Goal: Task Accomplishment & Management: Use online tool/utility

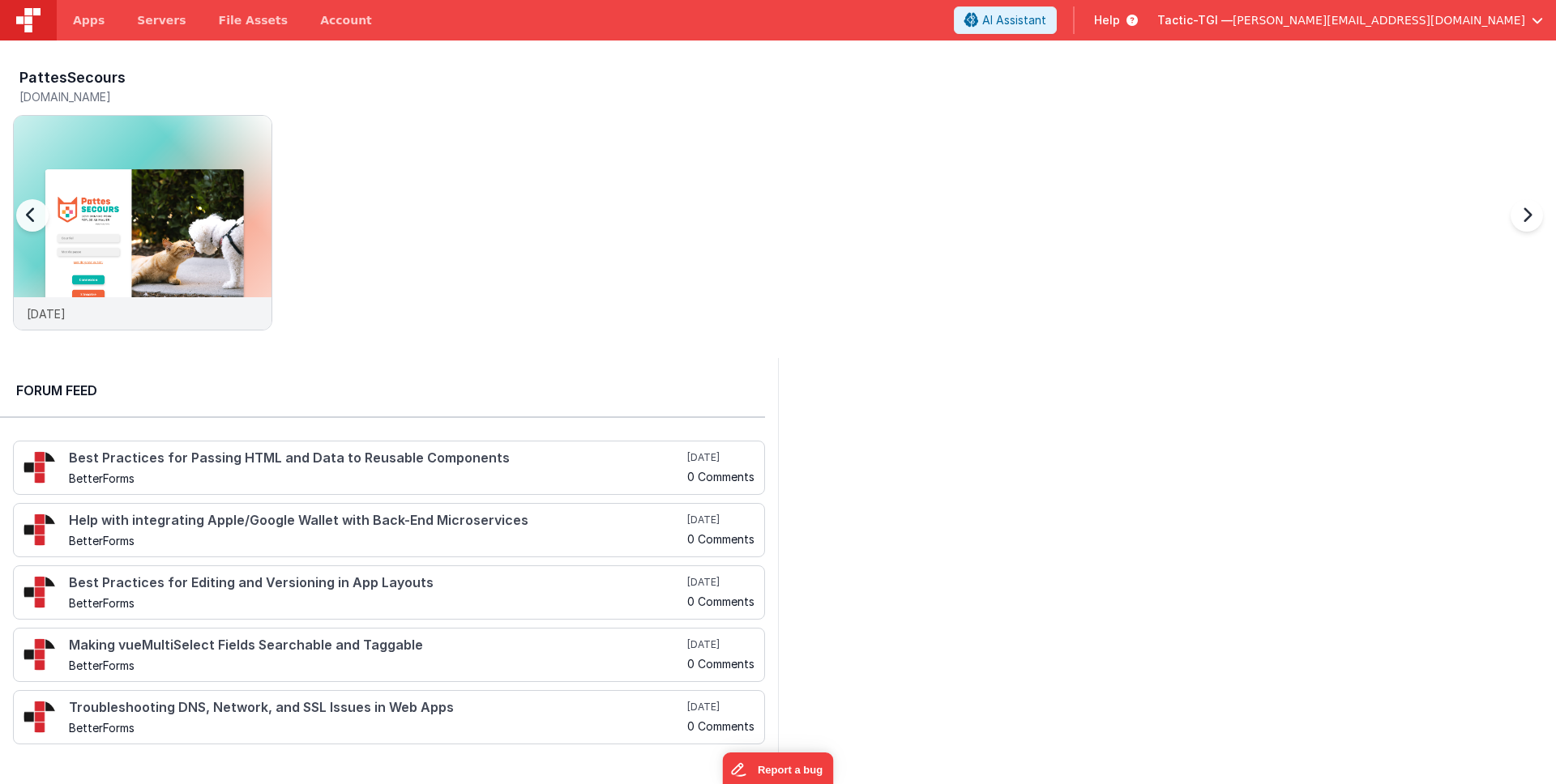
click at [69, 312] on div at bounding box center [48, 225] width 65 height 233
drag, startPoint x: 96, startPoint y: 314, endPoint x: 822, endPoint y: 12, distance: 786.3
click at [96, 315] on div "[DATE]" at bounding box center [142, 313] width 258 height 32
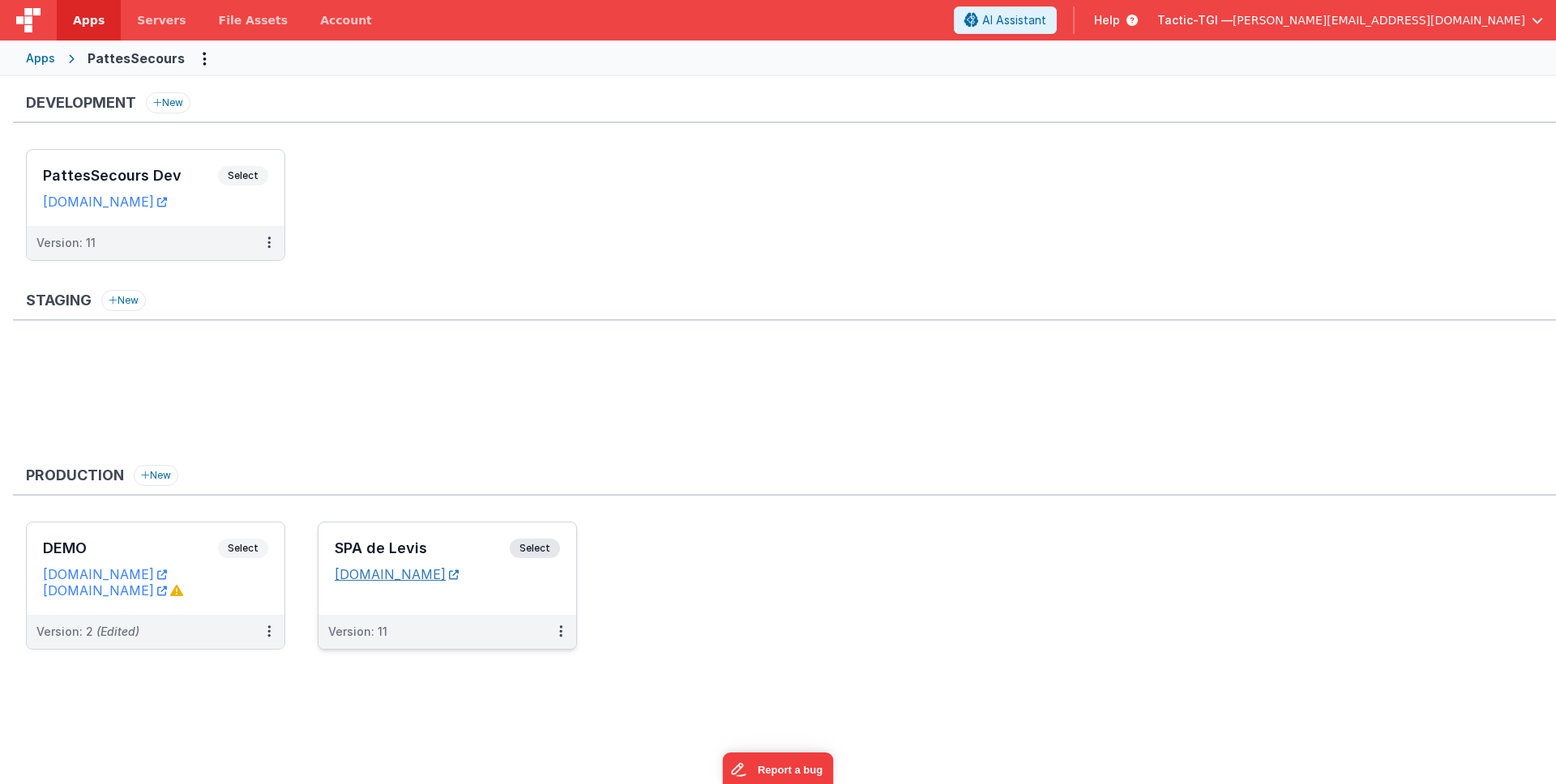
click at [409, 573] on link "[DOMAIN_NAME]" at bounding box center [396, 573] width 124 height 16
click at [556, 629] on button at bounding box center [560, 632] width 31 height 34
click at [521, 698] on span "Open Helper" at bounding box center [501, 697] width 72 height 13
click at [390, 618] on div at bounding box center [778, 392] width 1556 height 784
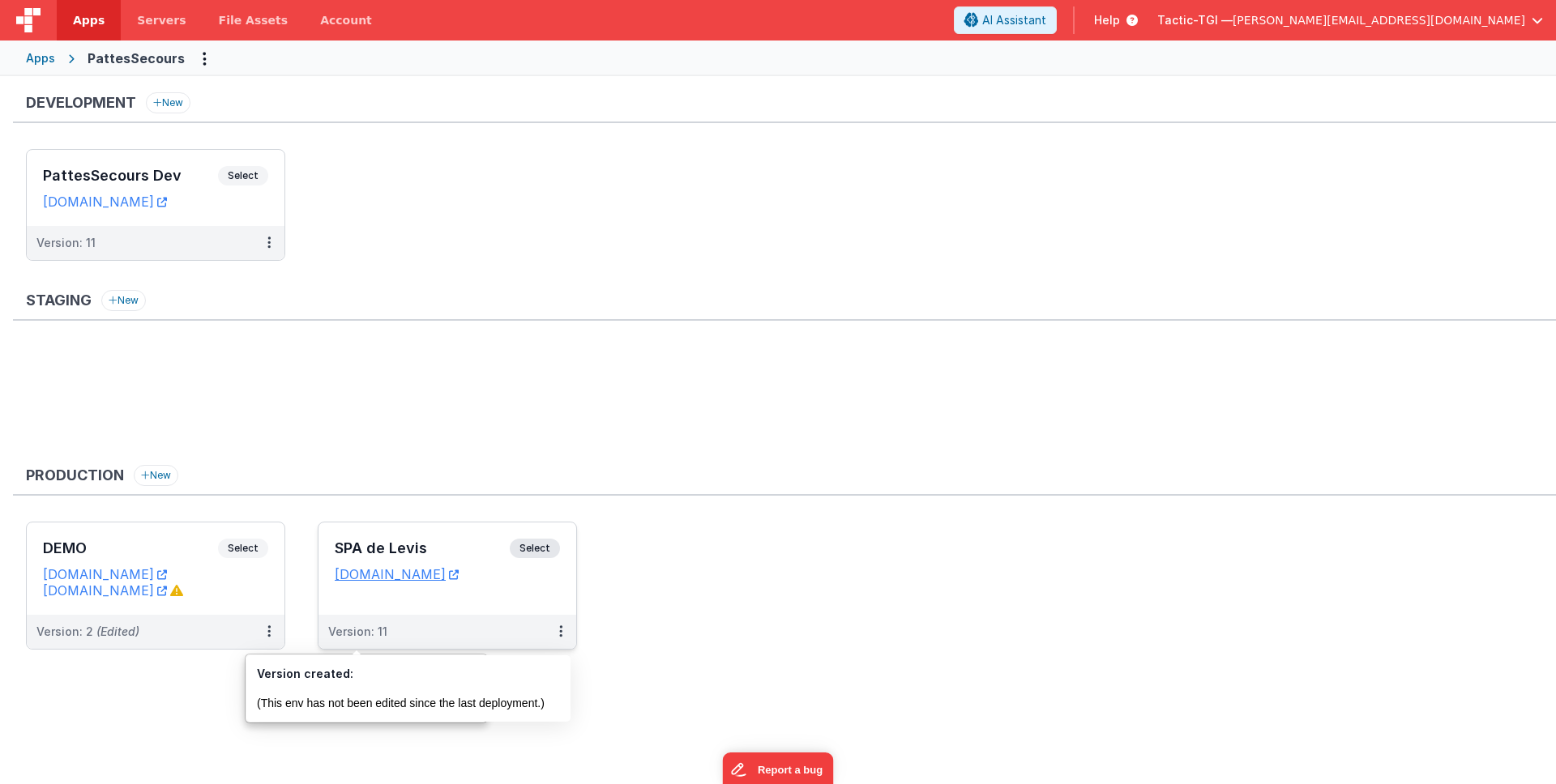
click at [385, 639] on div "Version: 11" at bounding box center [437, 632] width 217 height 16
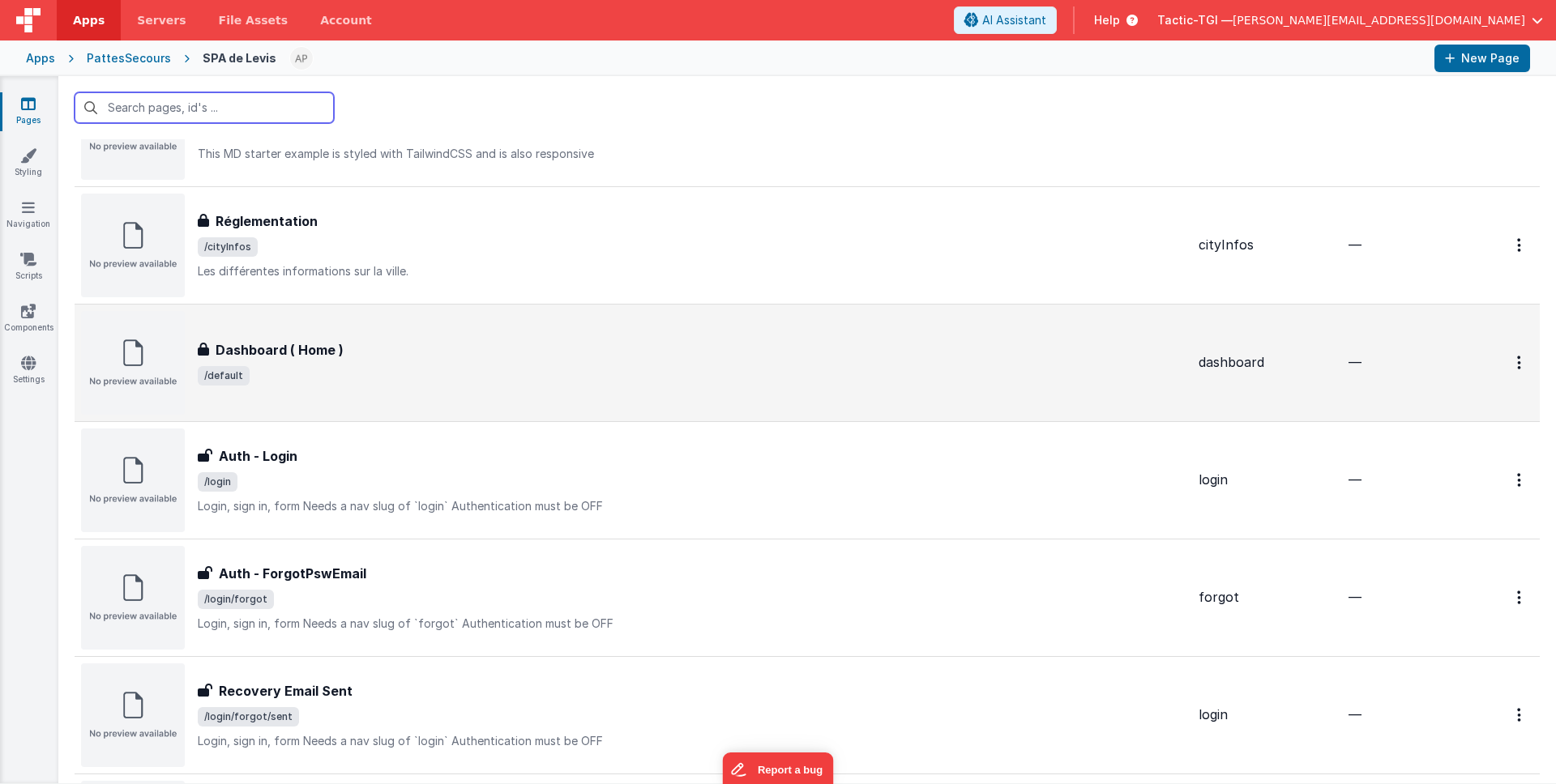
scroll to position [458, 0]
click at [514, 355] on div "Dashboard ( Home )" at bounding box center [692, 347] width 988 height 19
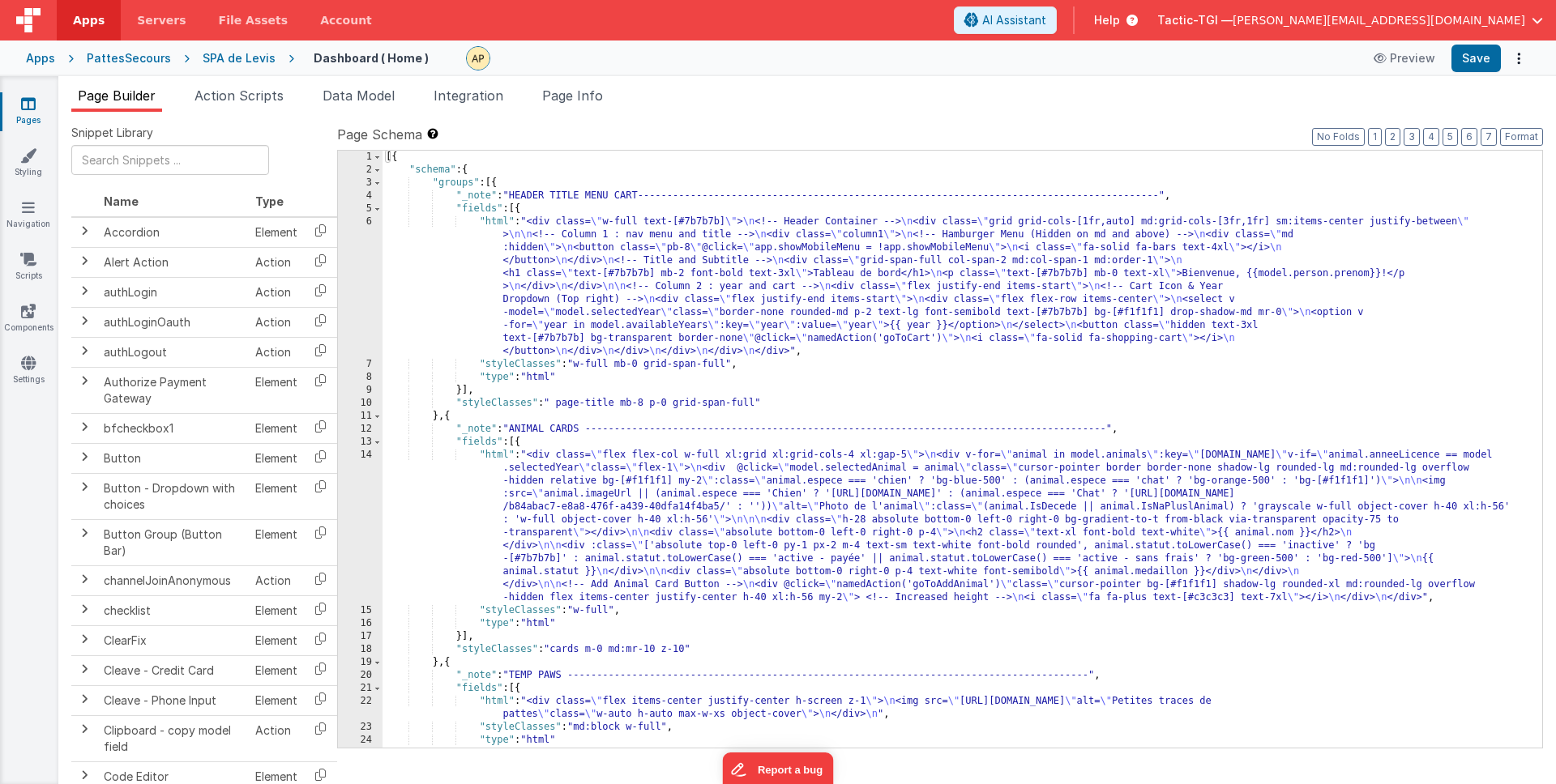
click at [1024, 382] on div "[{ "schema" : { "groups" : [{ "_note" : "HEADER TITLE MENU CART----------------…" at bounding box center [956, 462] width 1147 height 623
click at [942, 330] on div "[{ "schema" : { "groups" : [{ "_note" : "HEADER TITLE MENU CART----------------…" at bounding box center [956, 462] width 1147 height 623
